Goal: Find specific page/section: Find specific page/section

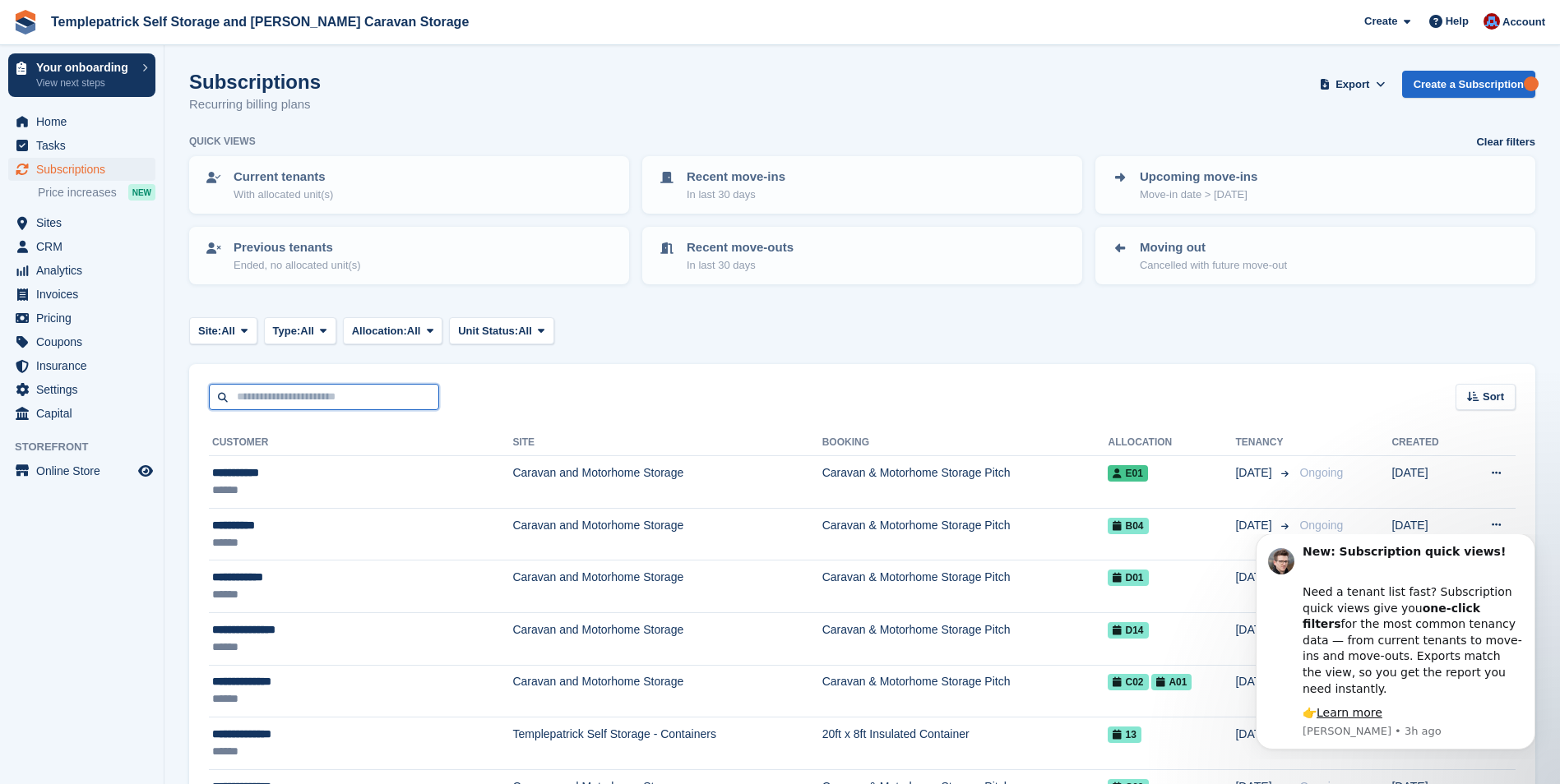
click at [278, 397] on input "text" at bounding box center [324, 397] width 230 height 27
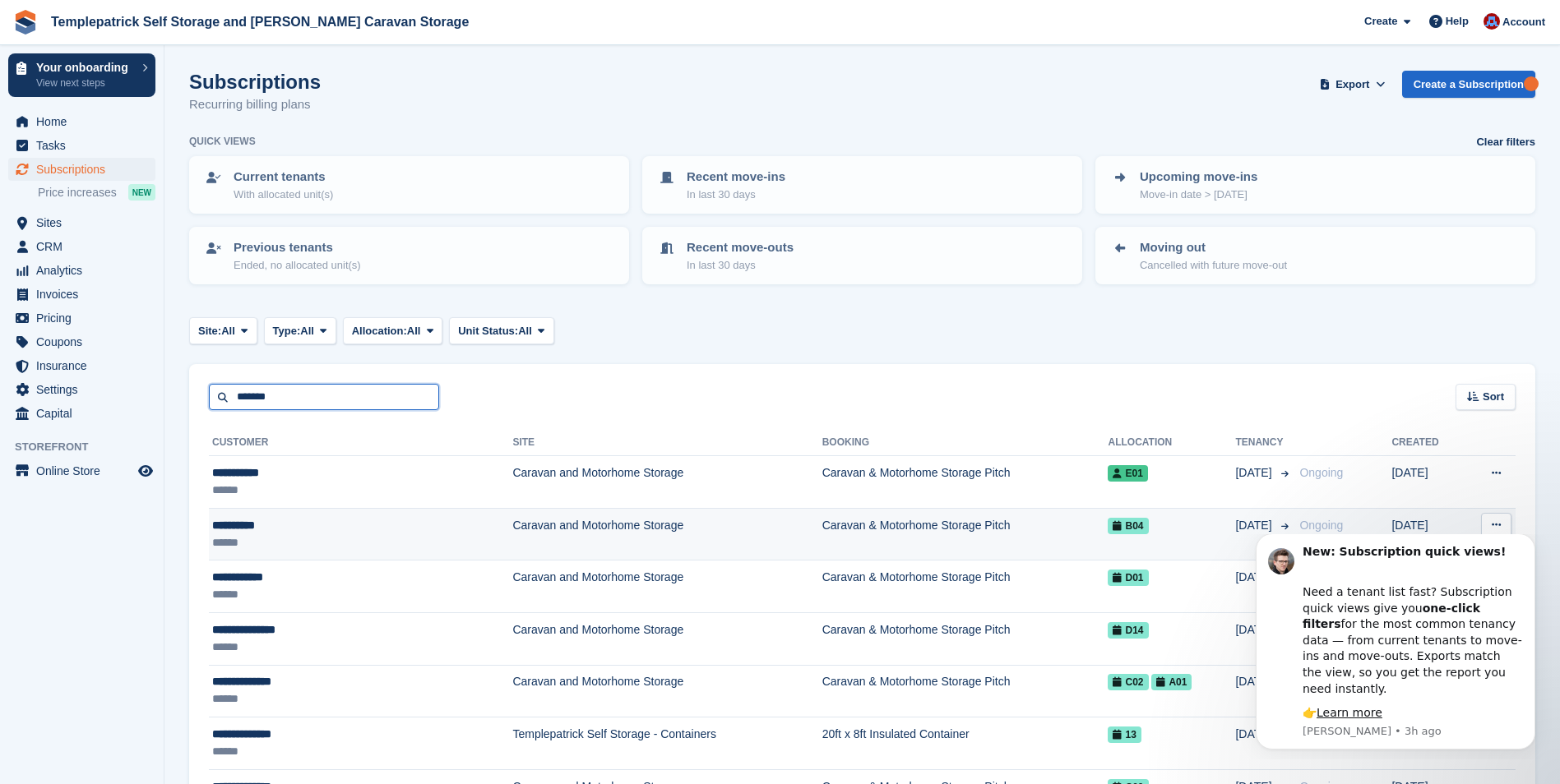
type input "*******"
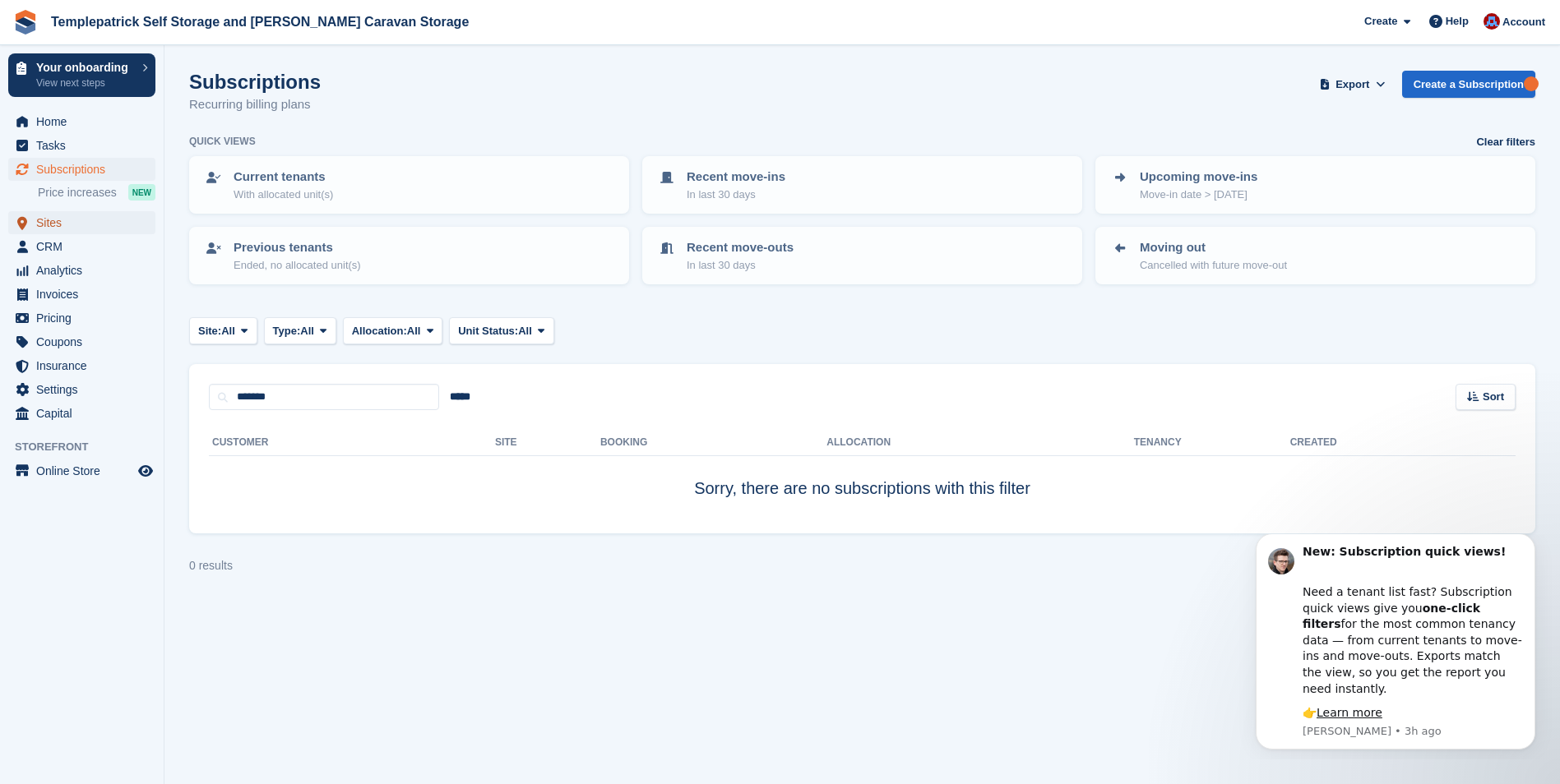
click at [50, 225] on span "Sites" at bounding box center [85, 223] width 98 height 23
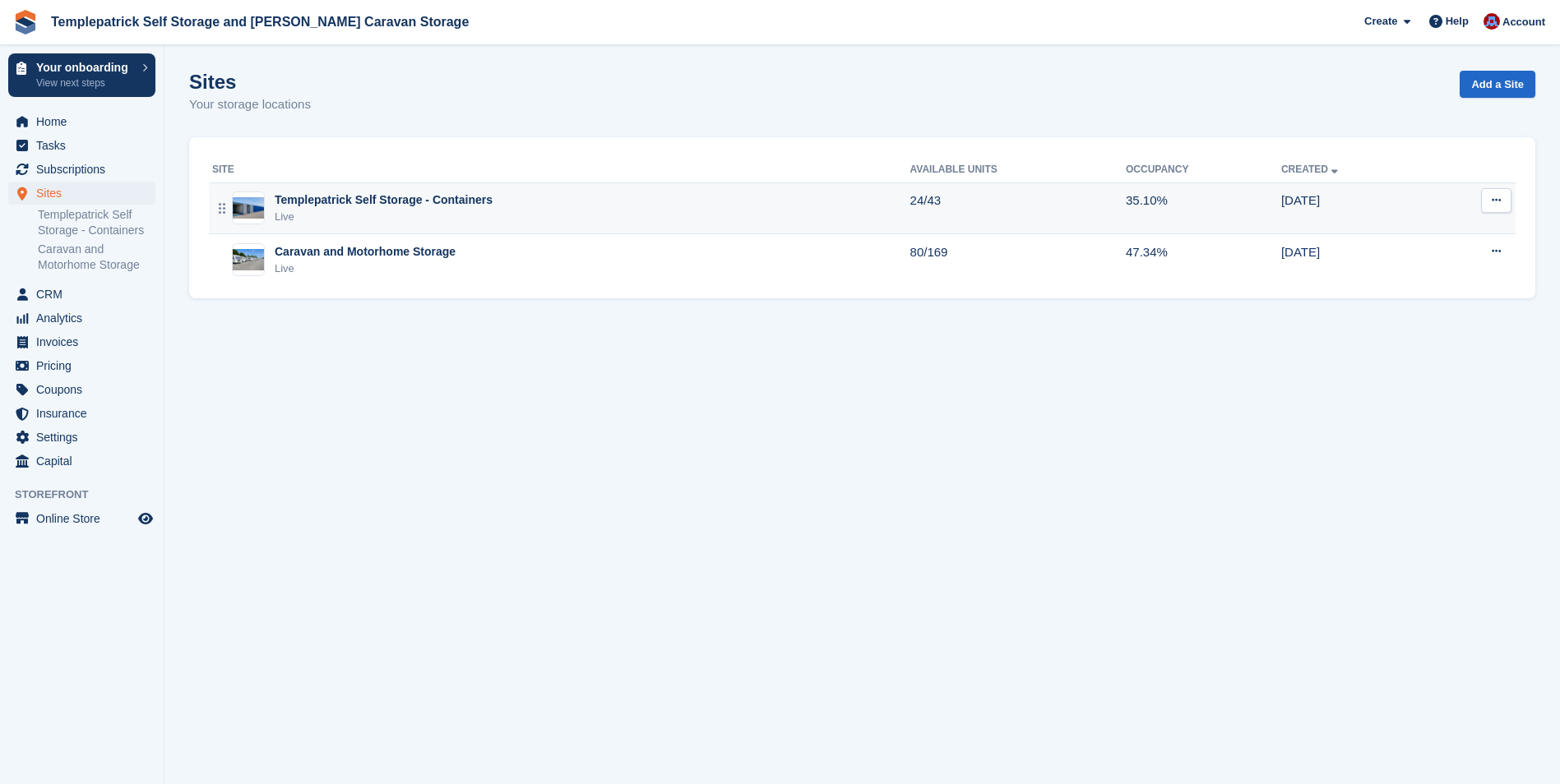
click at [332, 213] on div "Live" at bounding box center [383, 217] width 218 height 17
